Goal: Task Accomplishment & Management: Use online tool/utility

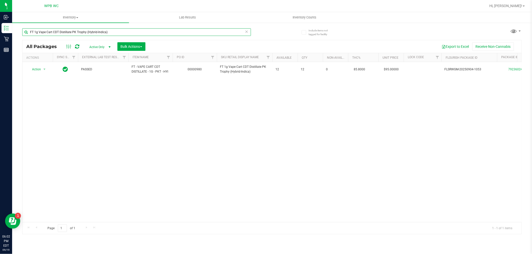
click at [143, 29] on input "FT 1g Vape Cart CDT Distillate PK Trophy (Hybrid-Indica)" at bounding box center [136, 32] width 229 height 8
type input "2201169677153504"
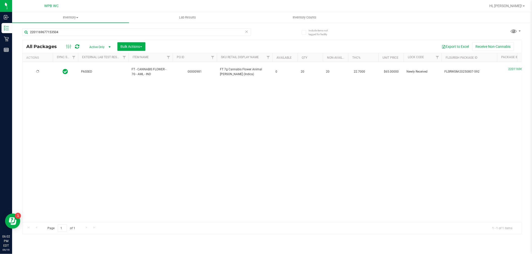
click at [119, 112] on div "PASSED FT - CANNABIS FLOWER - 7G - AML - IND 00000981 FT 7g Cannabis Flower Ani…" at bounding box center [271, 142] width 499 height 160
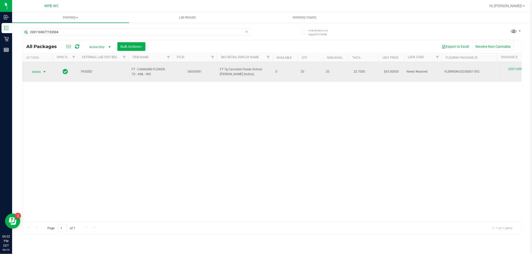
click at [44, 71] on span "select" at bounding box center [44, 72] width 4 height 4
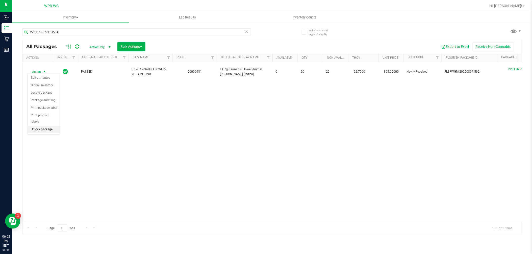
click at [50, 132] on li "Unlock package" at bounding box center [44, 130] width 32 height 8
